Goal: Find specific page/section: Find specific page/section

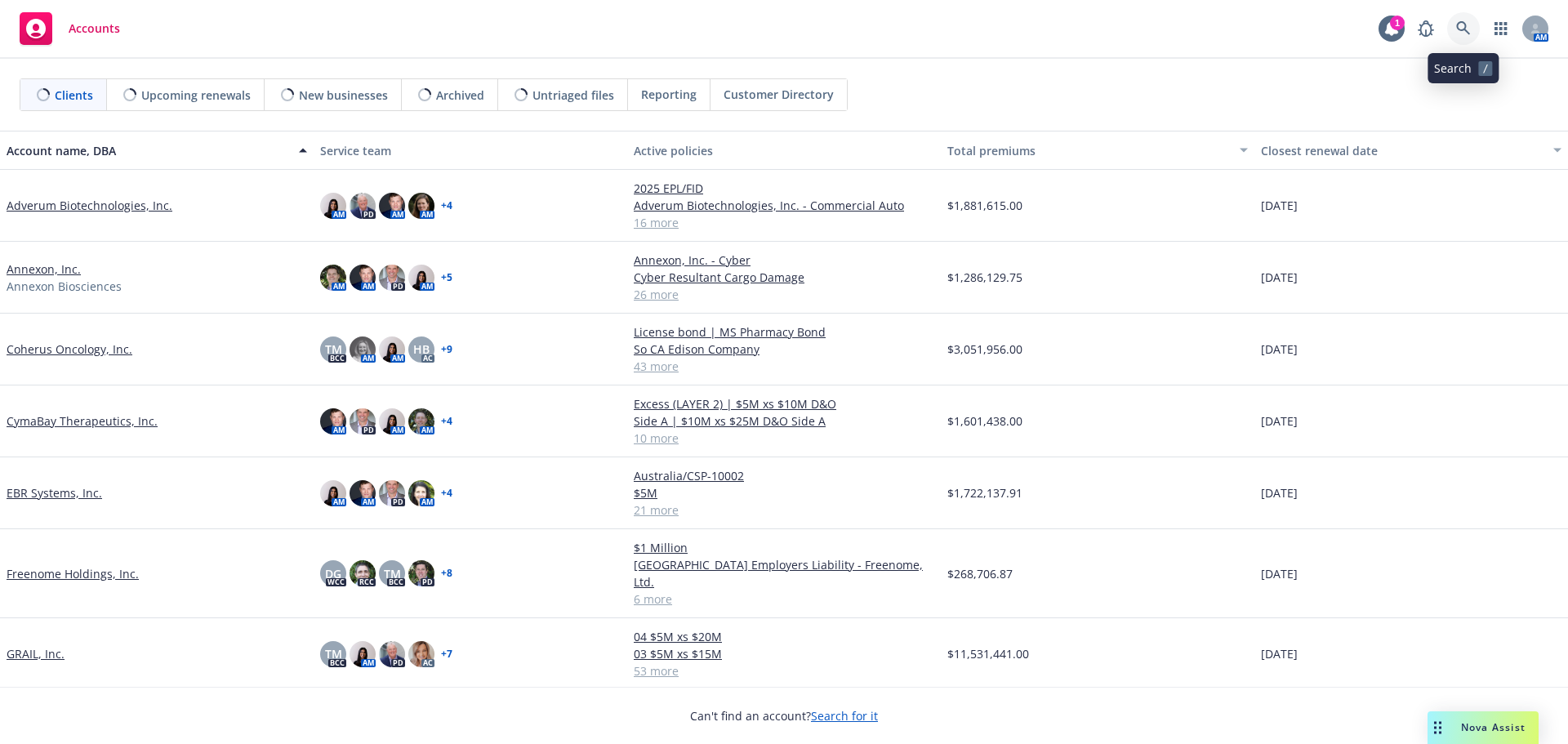
click at [1465, 28] on icon at bounding box center [1463, 29] width 14 height 14
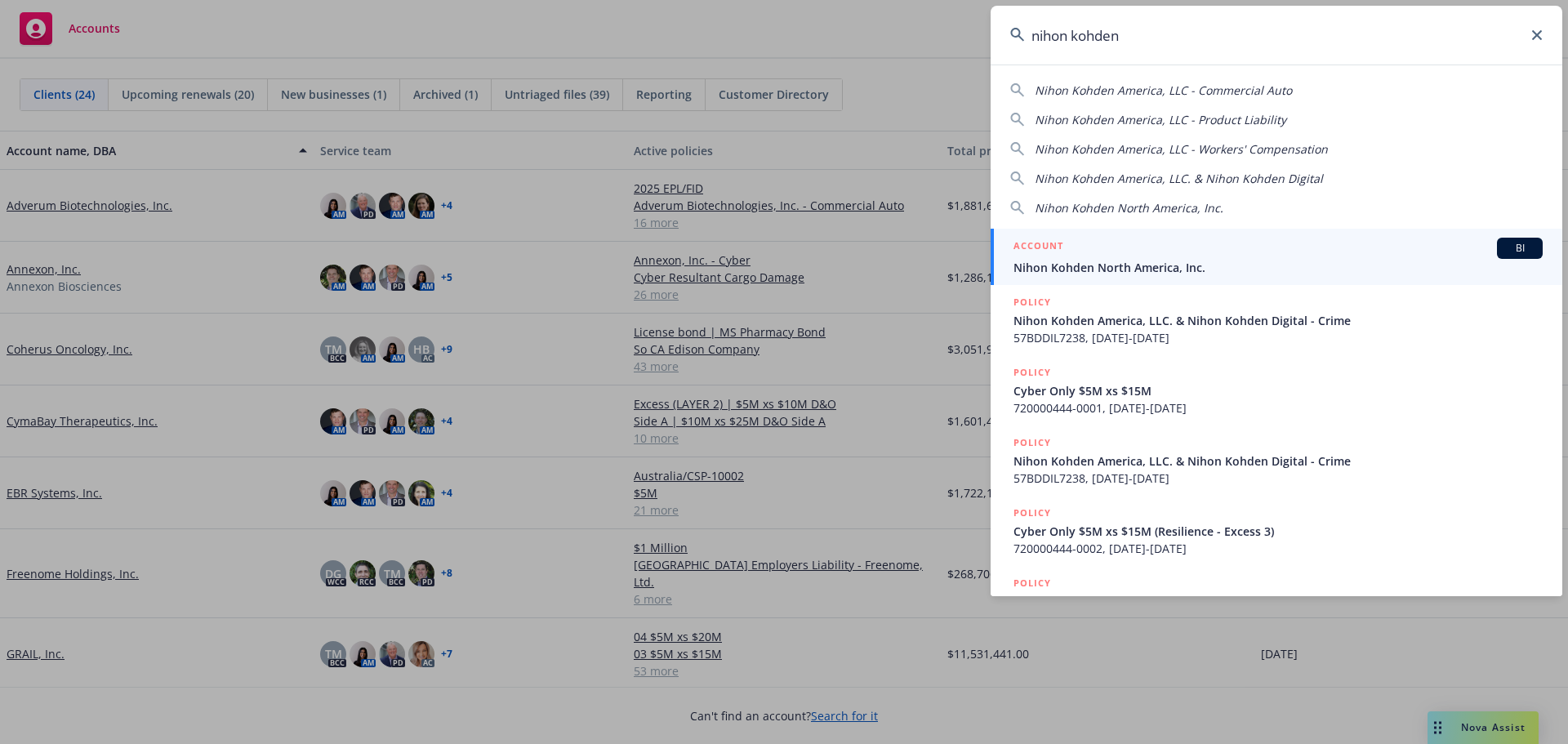
type input "nihon kohden"
click at [1157, 264] on span "Nihon Kohden North America, Inc." at bounding box center [1279, 267] width 530 height 17
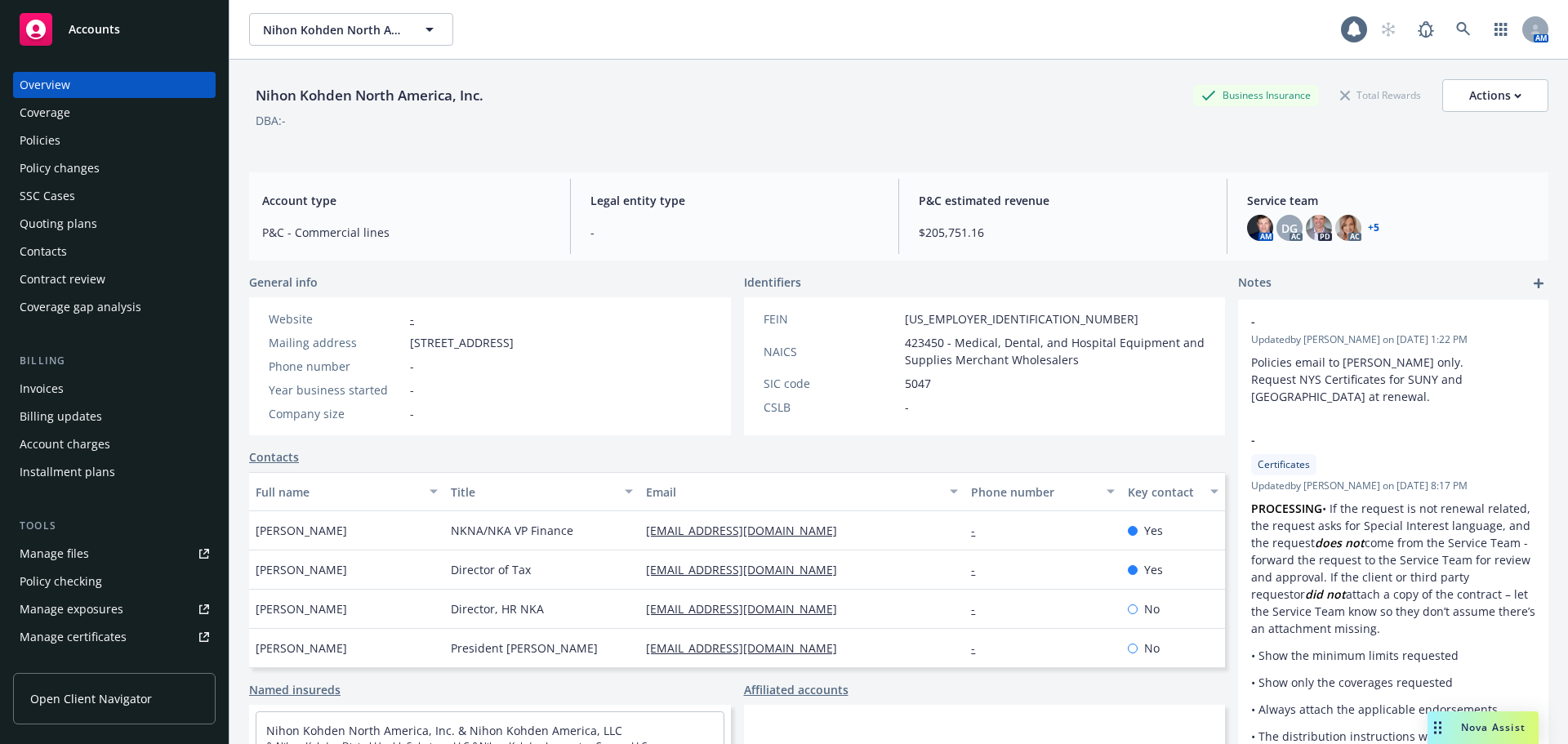
click at [48, 146] on div "Policies" at bounding box center [40, 140] width 41 height 26
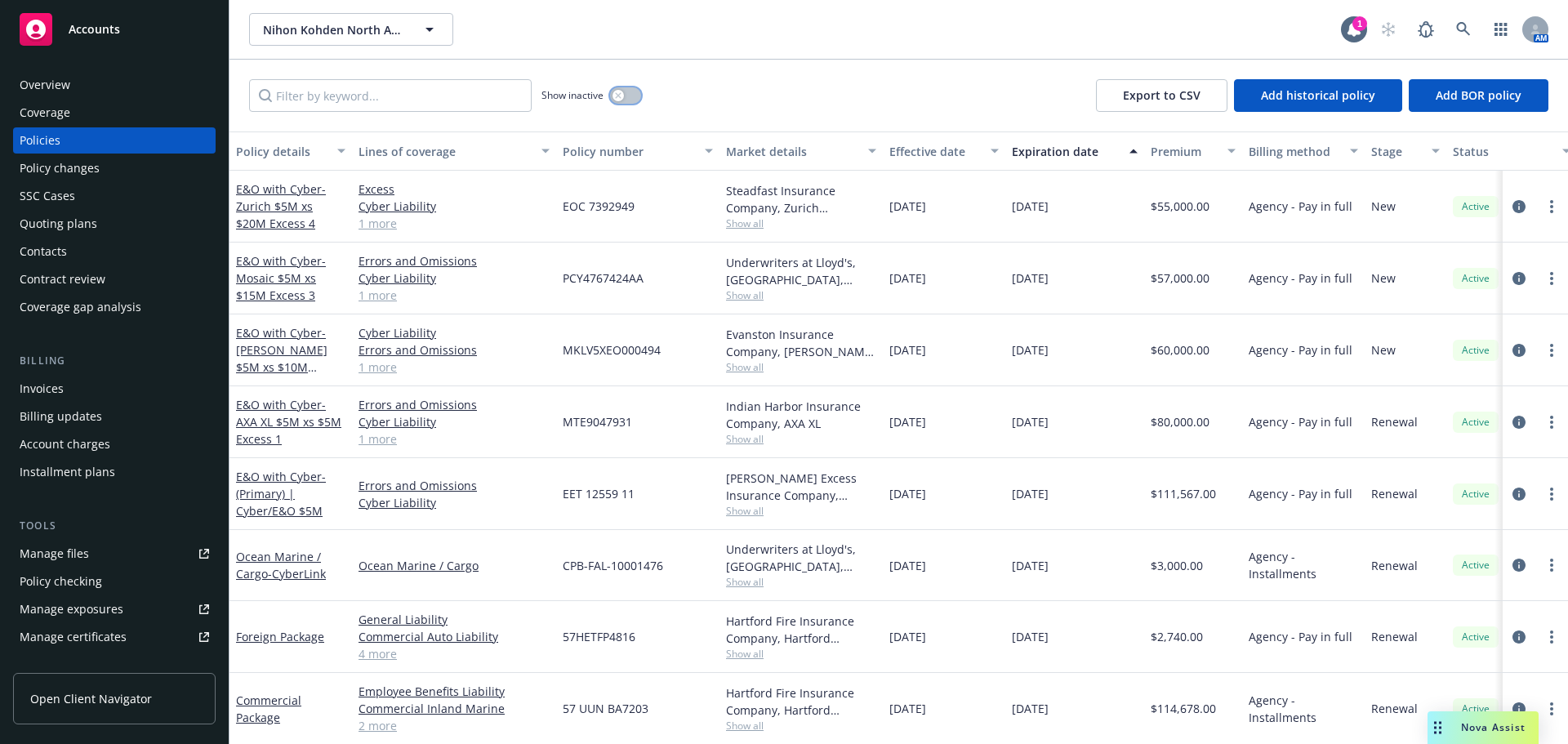
click at [622, 93] on div "button" at bounding box center [618, 95] width 11 height 11
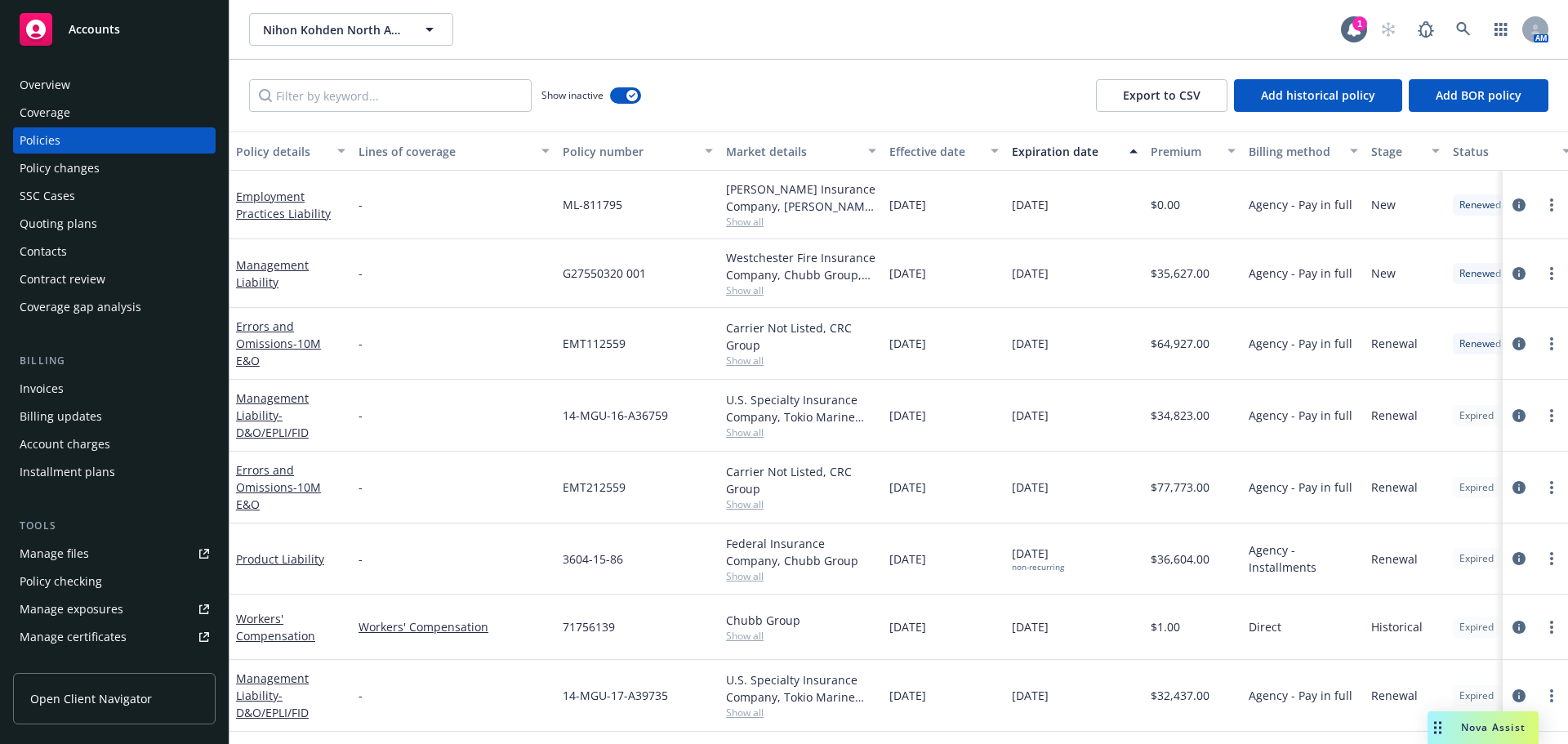
click at [151, 93] on div "Overview" at bounding box center [114, 85] width 190 height 26
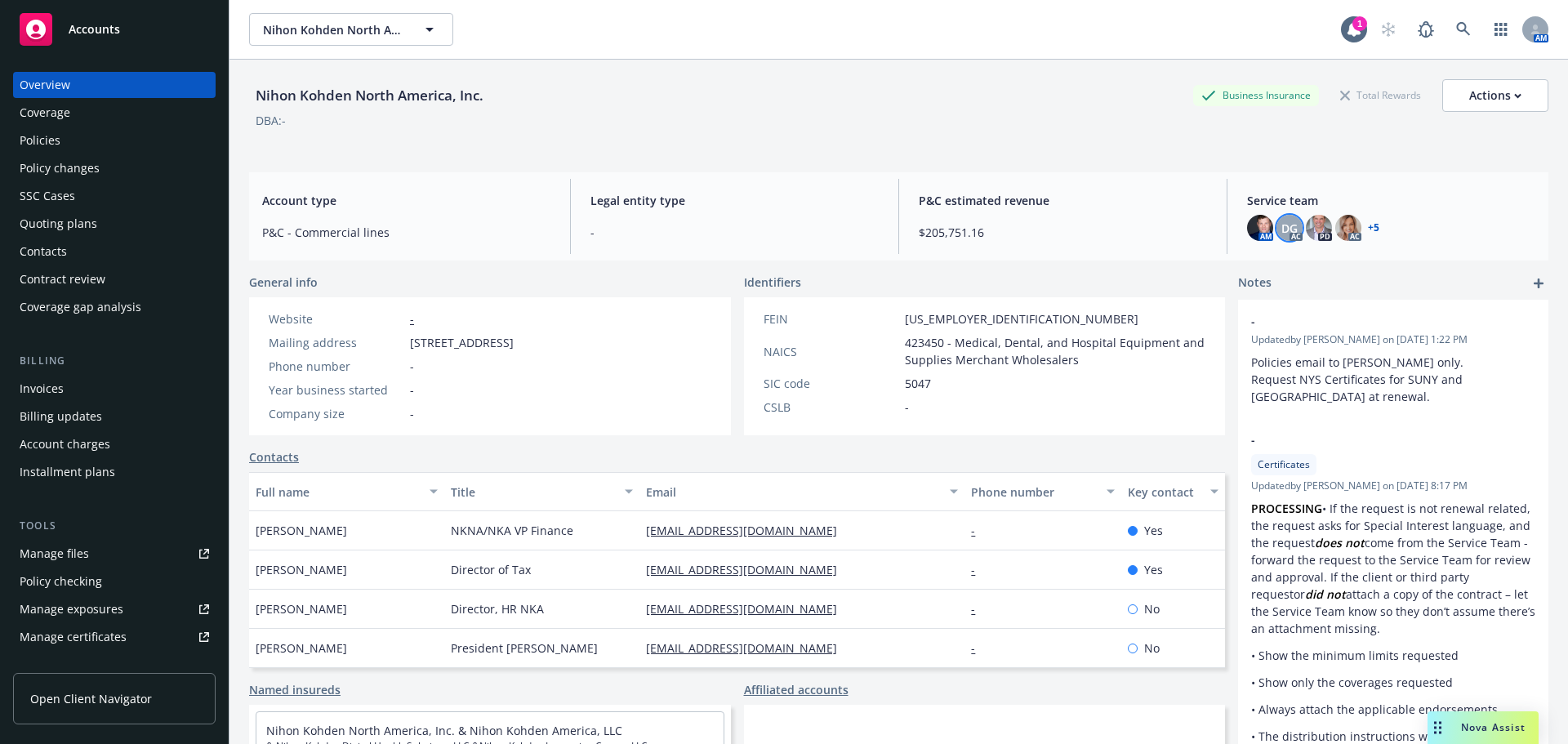
click at [1282, 225] on span "DG" at bounding box center [1289, 228] width 16 height 17
click at [1176, 164] on div "Nihon Kohden North America, Inc. Business Insurance Total Rewards Actions DBA: …" at bounding box center [899, 421] width 1300 height 724
click at [1353, 23] on div "1" at bounding box center [1359, 23] width 15 height 15
click at [1467, 722] on span "Nova Assist" at bounding box center [1494, 728] width 65 height 14
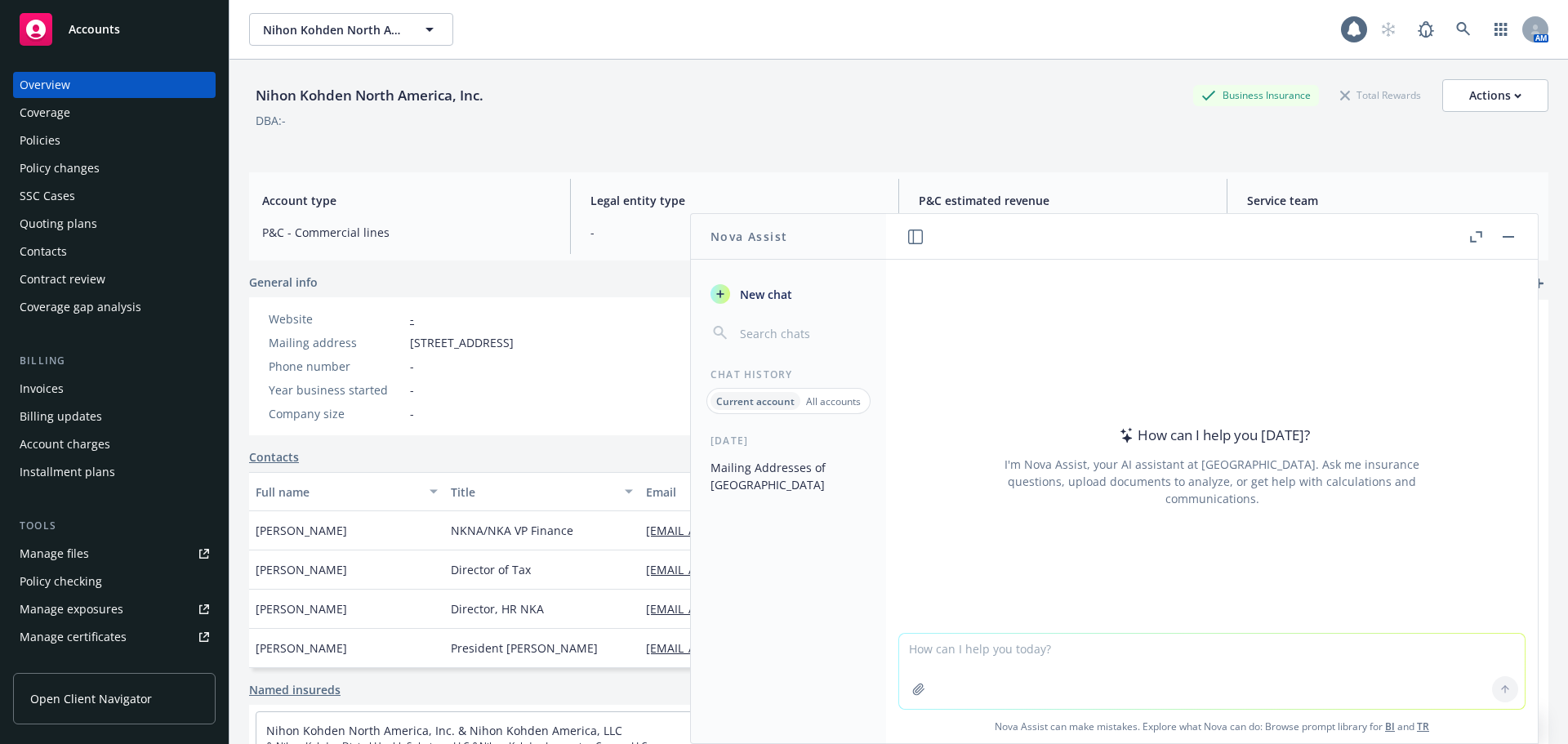
click at [1506, 233] on button "button" at bounding box center [1508, 236] width 20 height 20
